Goal: Task Accomplishment & Management: Manage account settings

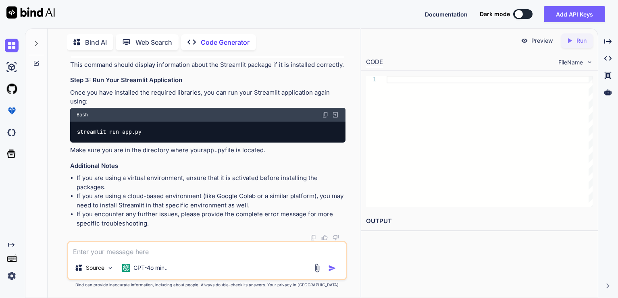
scroll to position [3088, 0]
click at [576, 42] on p "Run" at bounding box center [581, 41] width 10 height 8
click at [145, 41] on p "Web Search" at bounding box center [153, 42] width 37 height 10
click at [217, 42] on p "Code Generator" at bounding box center [225, 42] width 49 height 10
click at [93, 41] on p "Bind AI" at bounding box center [96, 42] width 22 height 10
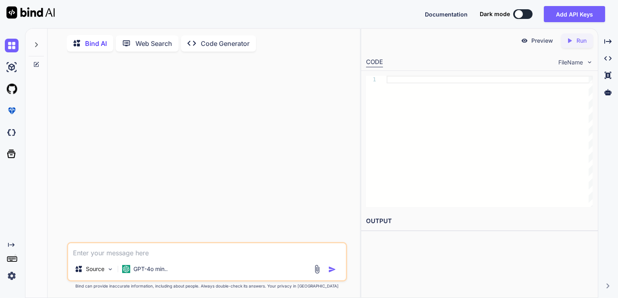
click at [207, 49] on div "Created with Pixso. Code Generator" at bounding box center [218, 43] width 75 height 16
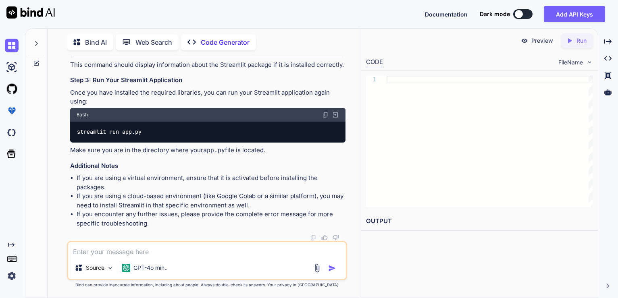
scroll to position [2855, 0]
click at [361, 122] on div "1" at bounding box center [479, 141] width 236 height 141
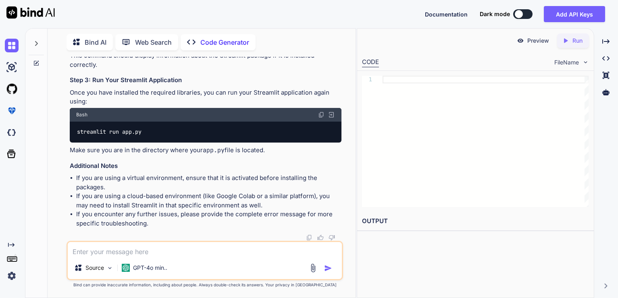
scroll to position [2878, 0]
drag, startPoint x: 360, startPoint y: 121, endPoint x: 284, endPoint y: 114, distance: 76.4
click at [284, 114] on div "Bind AI Web Search Created with Pixso. Code Generator You Code Generator Creati…" at bounding box center [321, 163] width 593 height 270
click at [12, 276] on img at bounding box center [12, 276] width 14 height 14
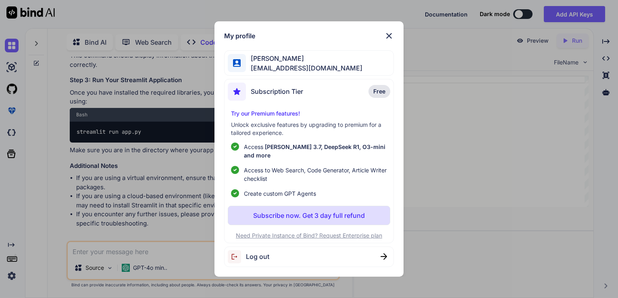
click at [162, 189] on div "My profile [PERSON_NAME] [EMAIL_ADDRESS][DOMAIN_NAME] Subscription Tier Free Tr…" at bounding box center [309, 149] width 618 height 298
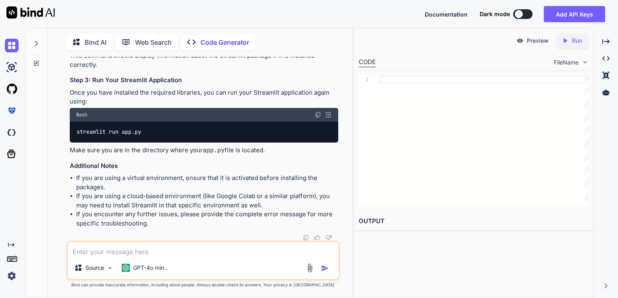
click at [526, 16] on button at bounding box center [522, 14] width 19 height 10
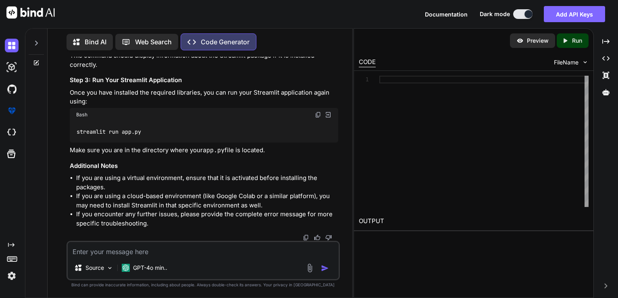
click at [583, 17] on button "Add API Keys" at bounding box center [573, 14] width 61 height 16
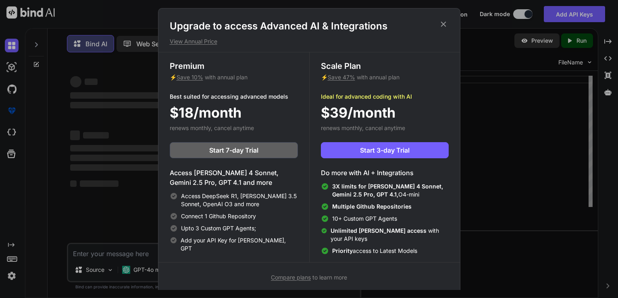
type textarea "x"
